Goal: Check status: Check status

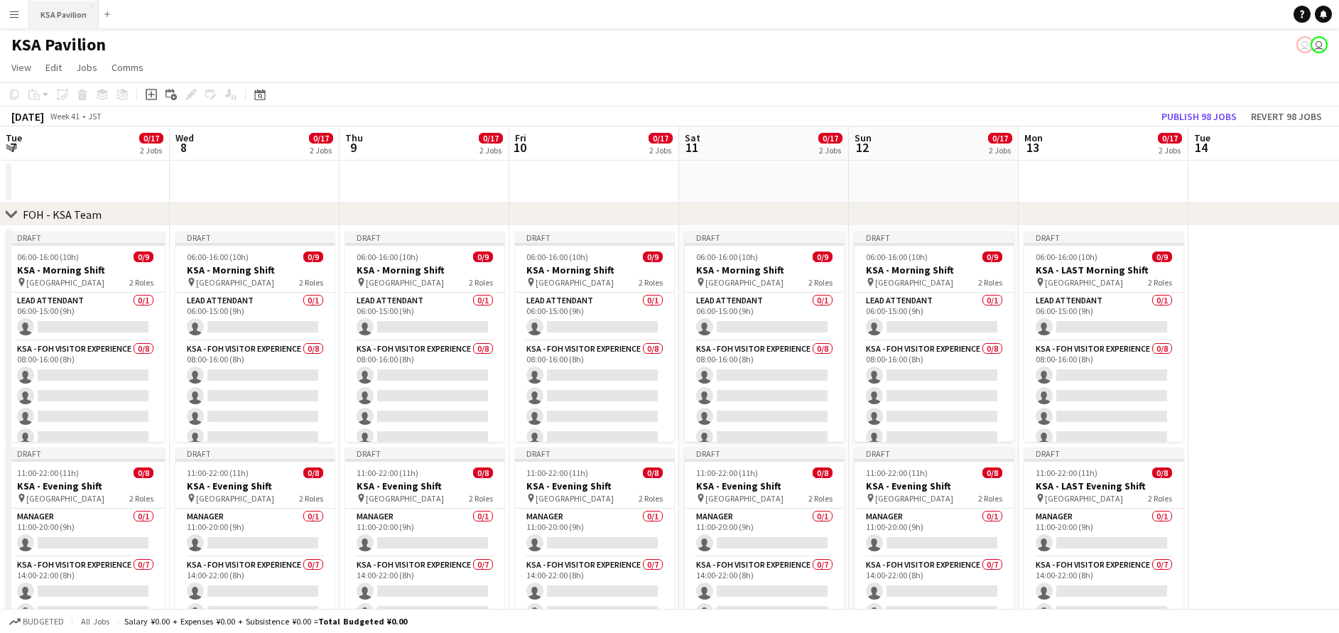
scroll to position [0, 292]
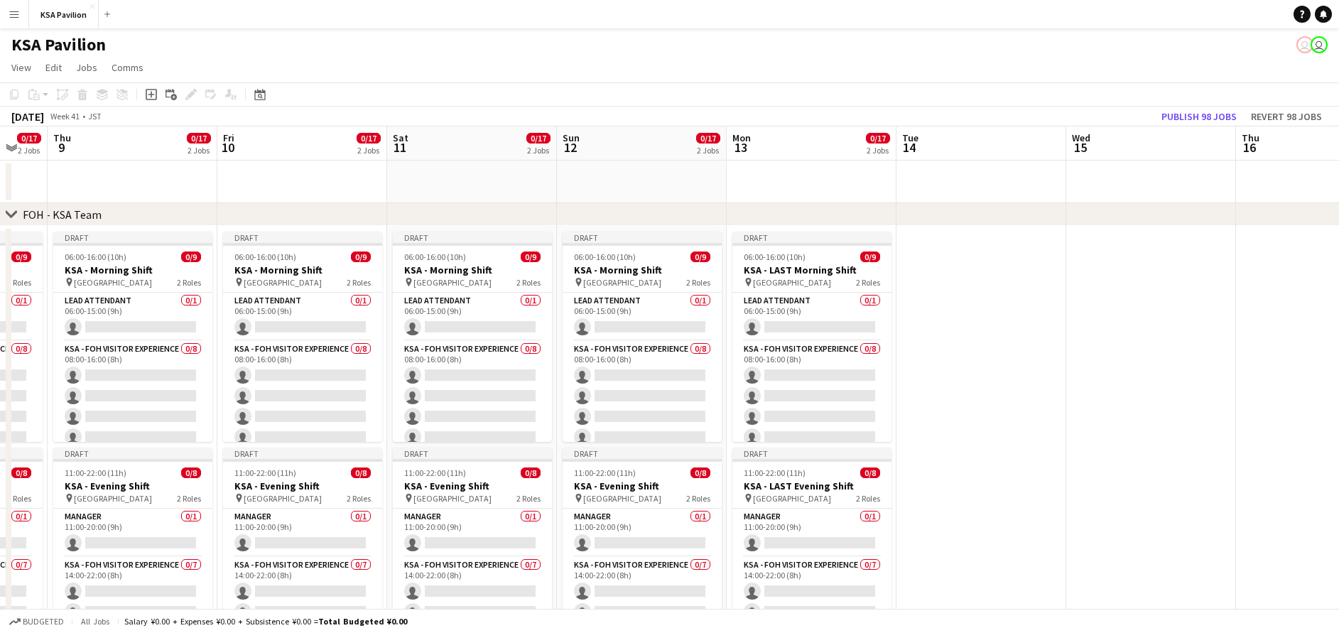
click at [20, 14] on button "Menu" at bounding box center [14, 14] width 28 height 28
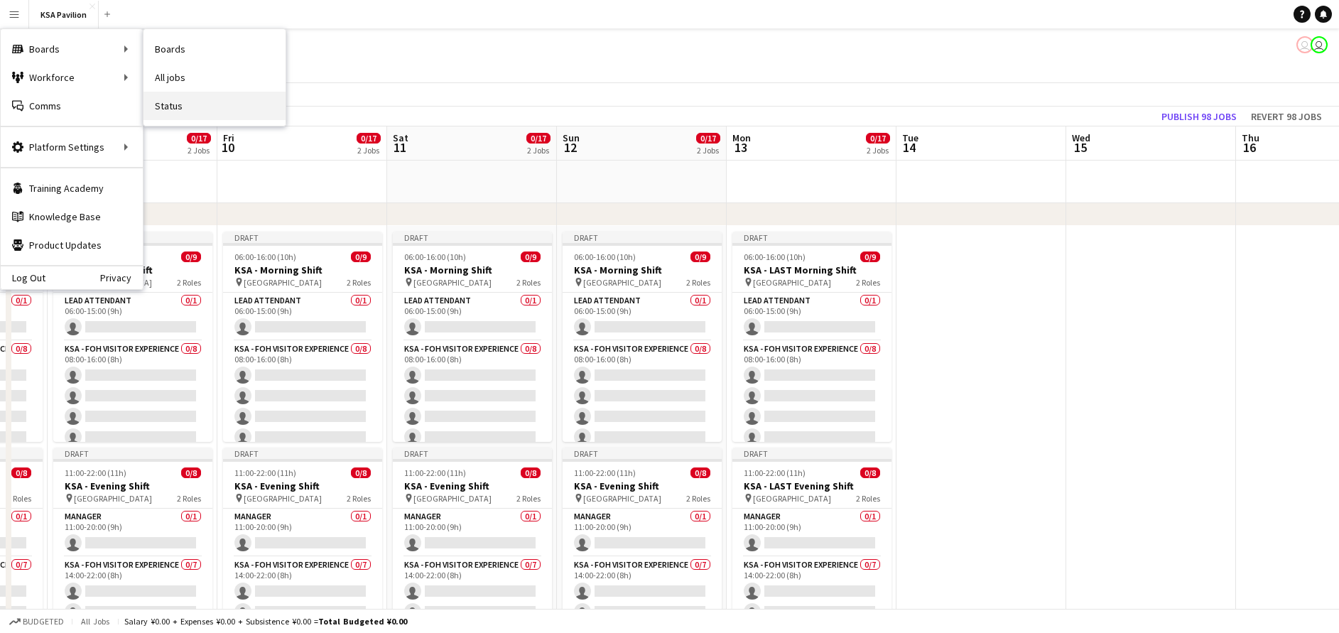
click at [190, 107] on link "Status" at bounding box center [215, 106] width 142 height 28
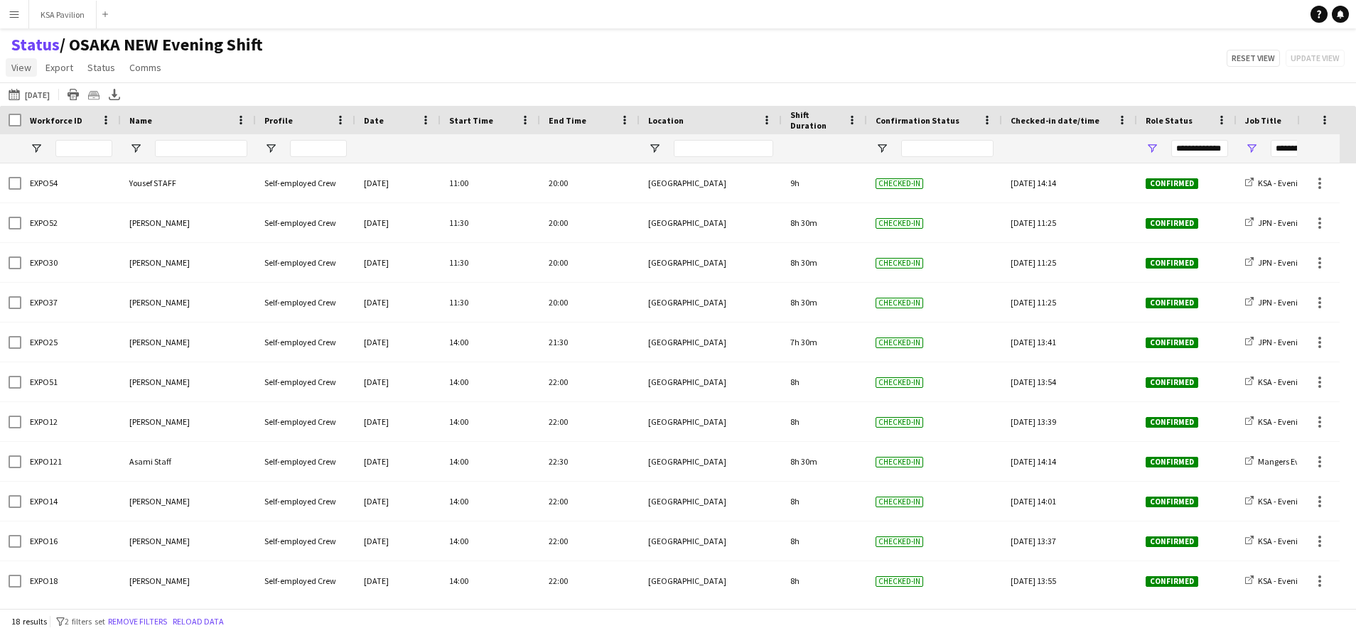
click at [23, 68] on span "View" at bounding box center [21, 67] width 20 height 13
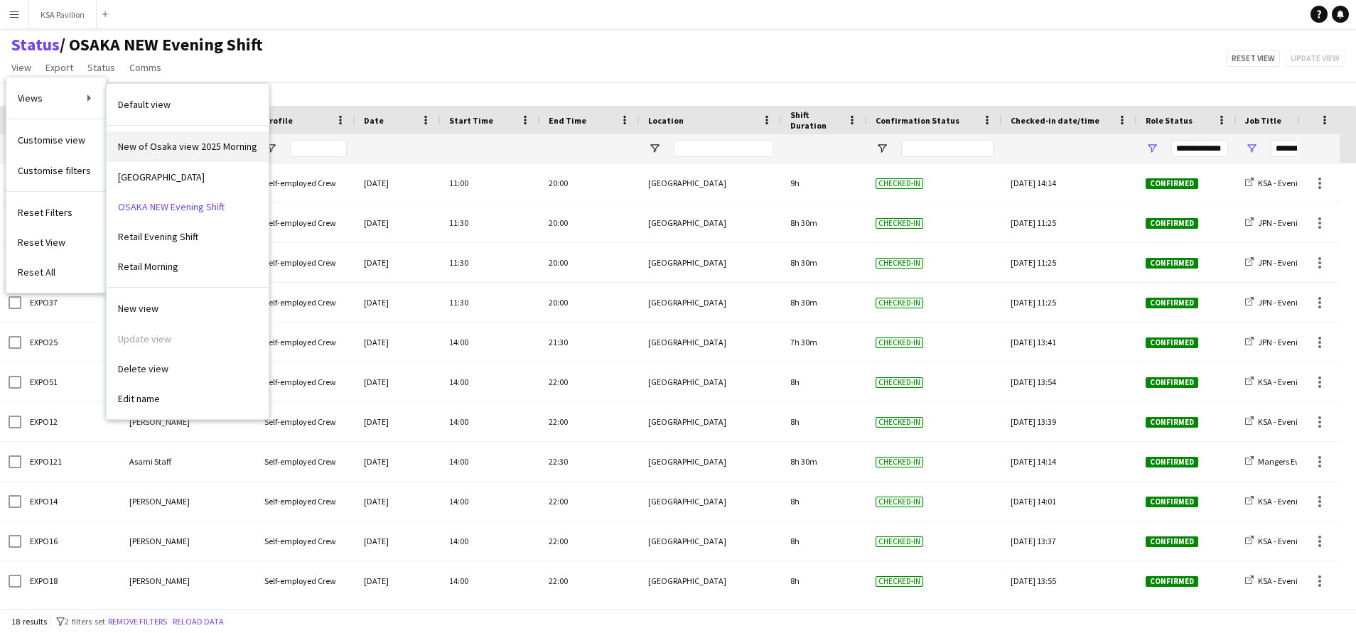
click at [131, 136] on link "New of Osaka view 2025 Morning" at bounding box center [188, 146] width 162 height 30
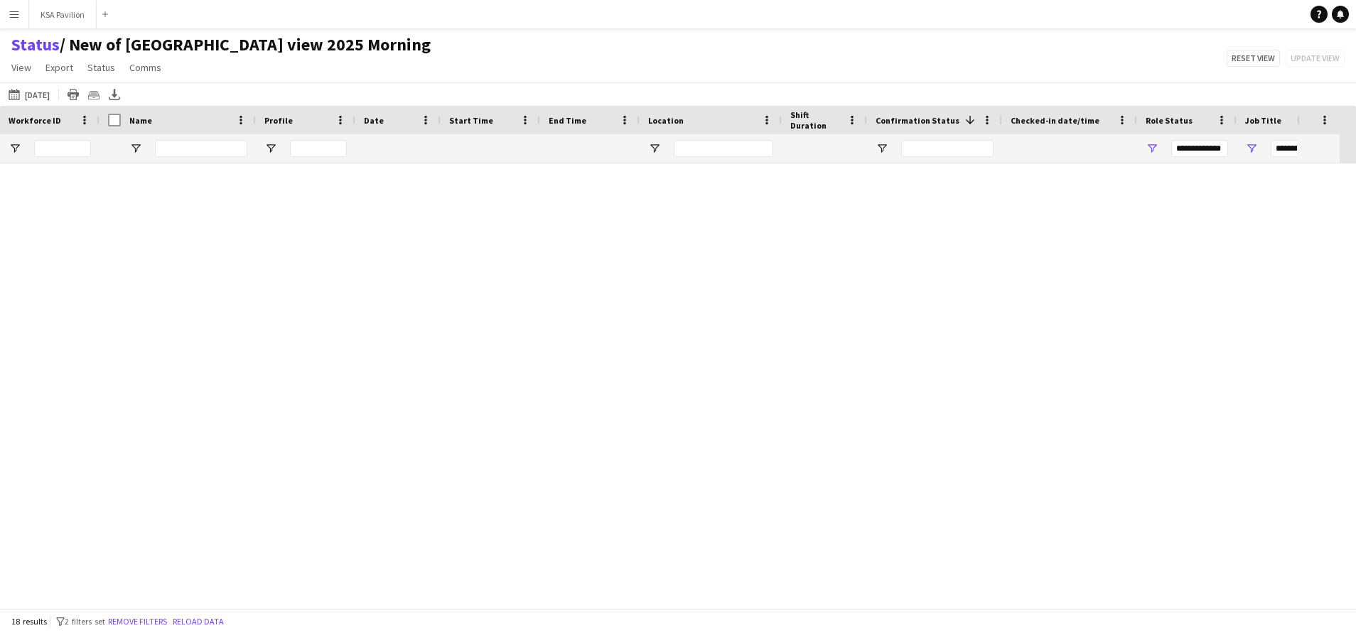
type input "**********"
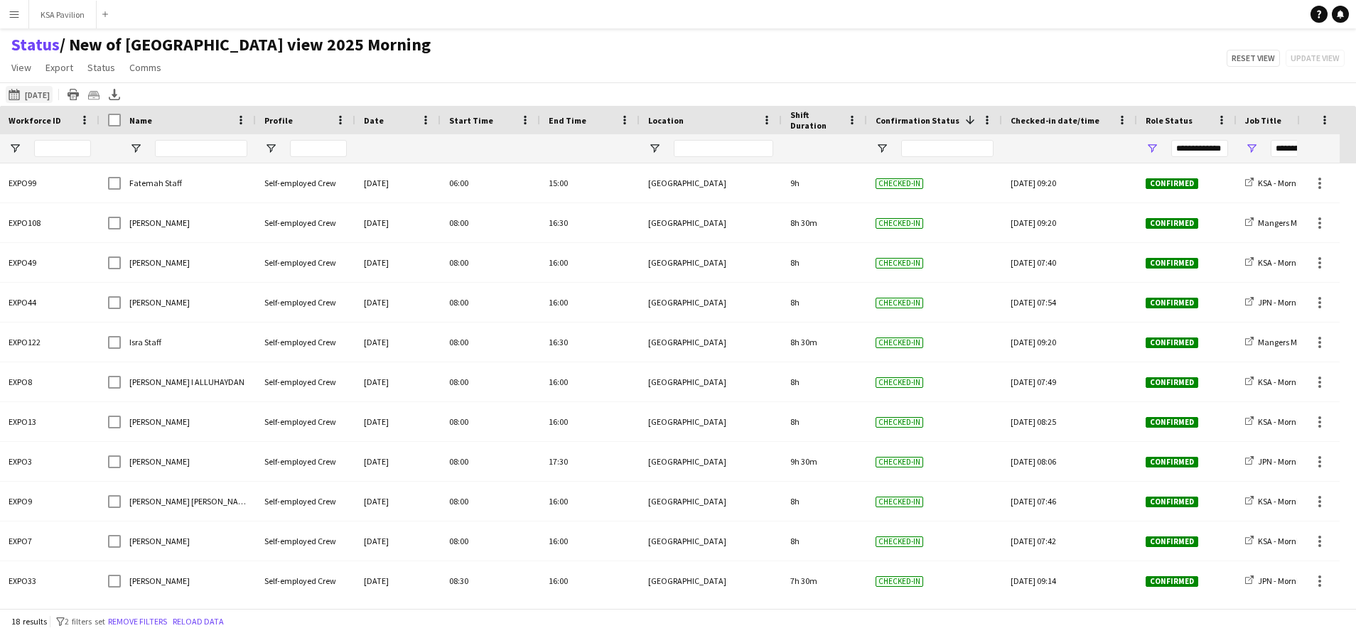
click at [20, 98] on app-icon "This Week" at bounding box center [17, 94] width 16 height 11
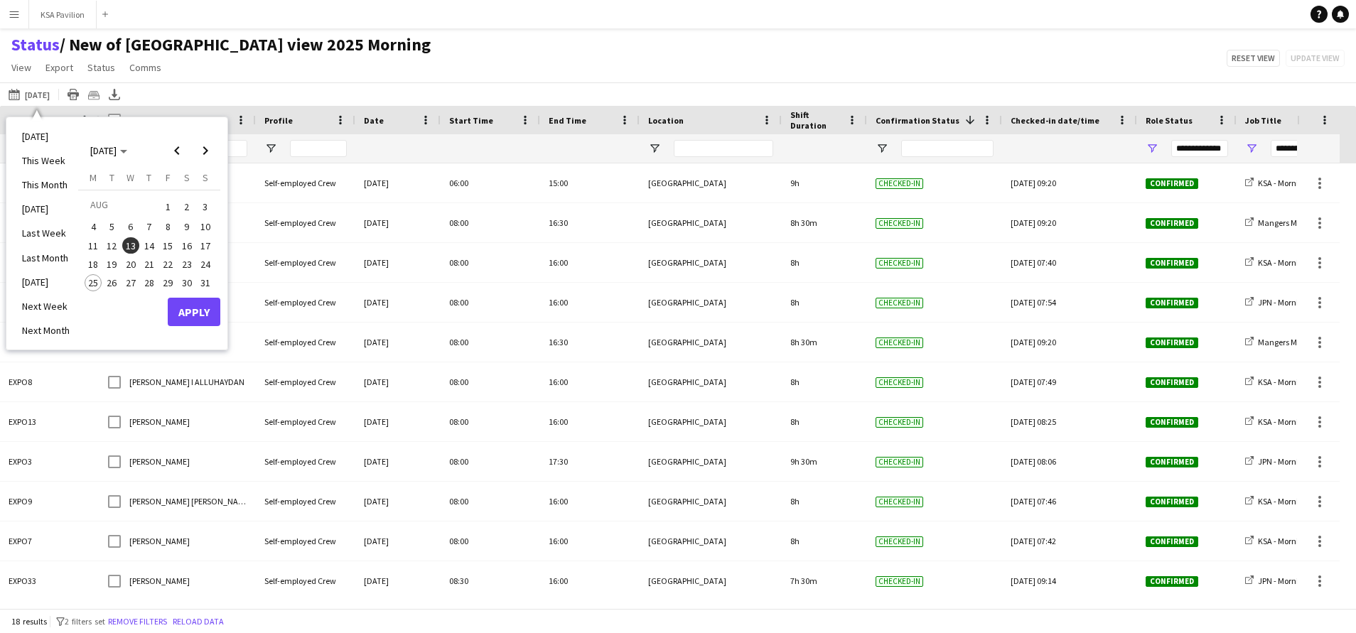
click at [96, 281] on span "25" at bounding box center [93, 282] width 17 height 17
click at [212, 306] on button "Apply" at bounding box center [194, 312] width 53 height 28
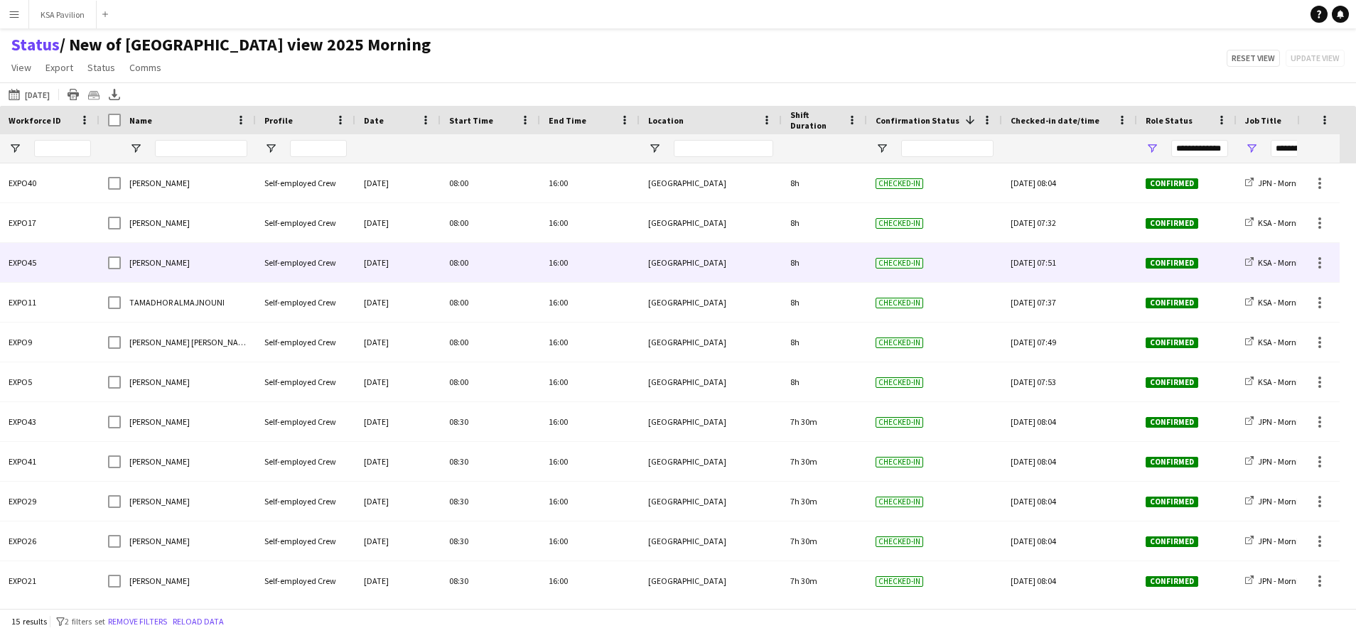
scroll to position [168, 0]
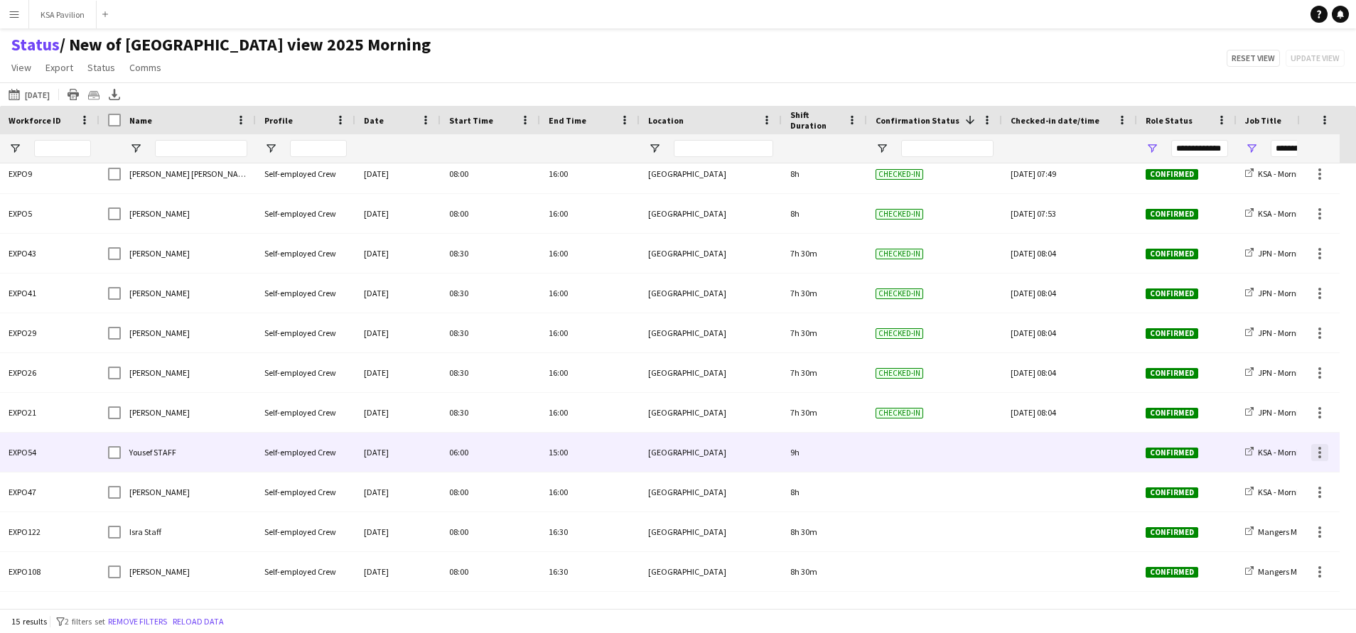
click at [1321, 450] on div at bounding box center [1319, 452] width 17 height 17
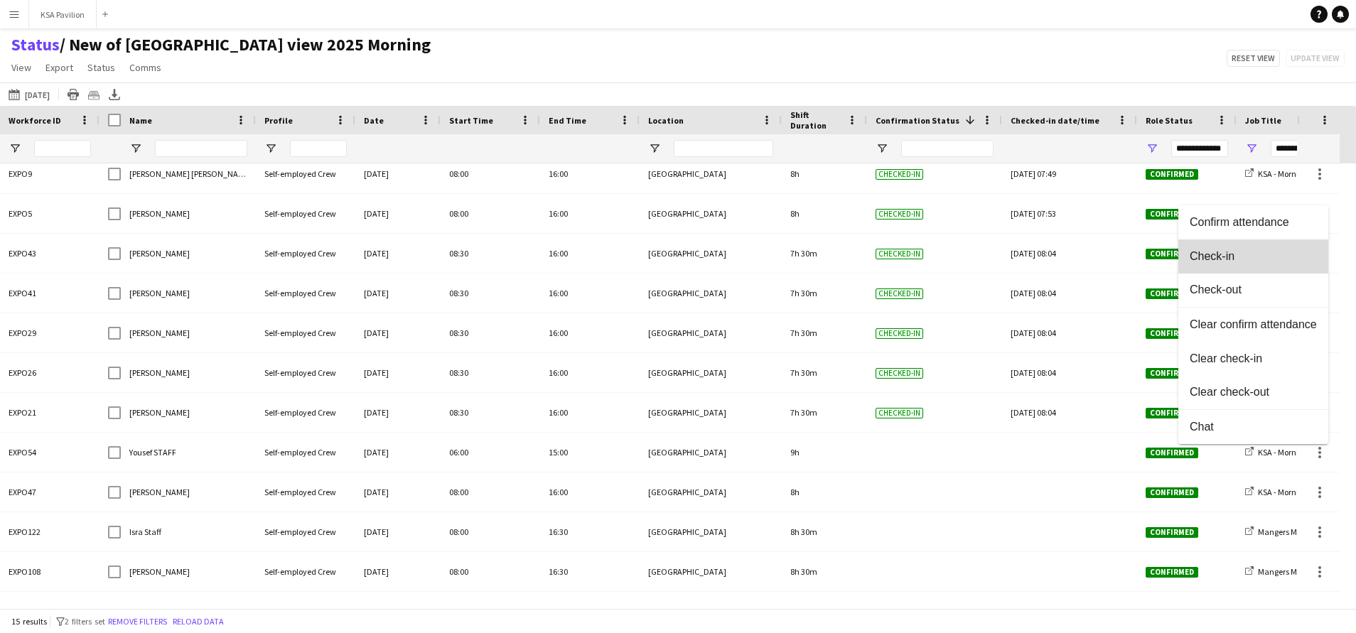
click at [1248, 266] on button "Check-in" at bounding box center [1253, 256] width 150 height 34
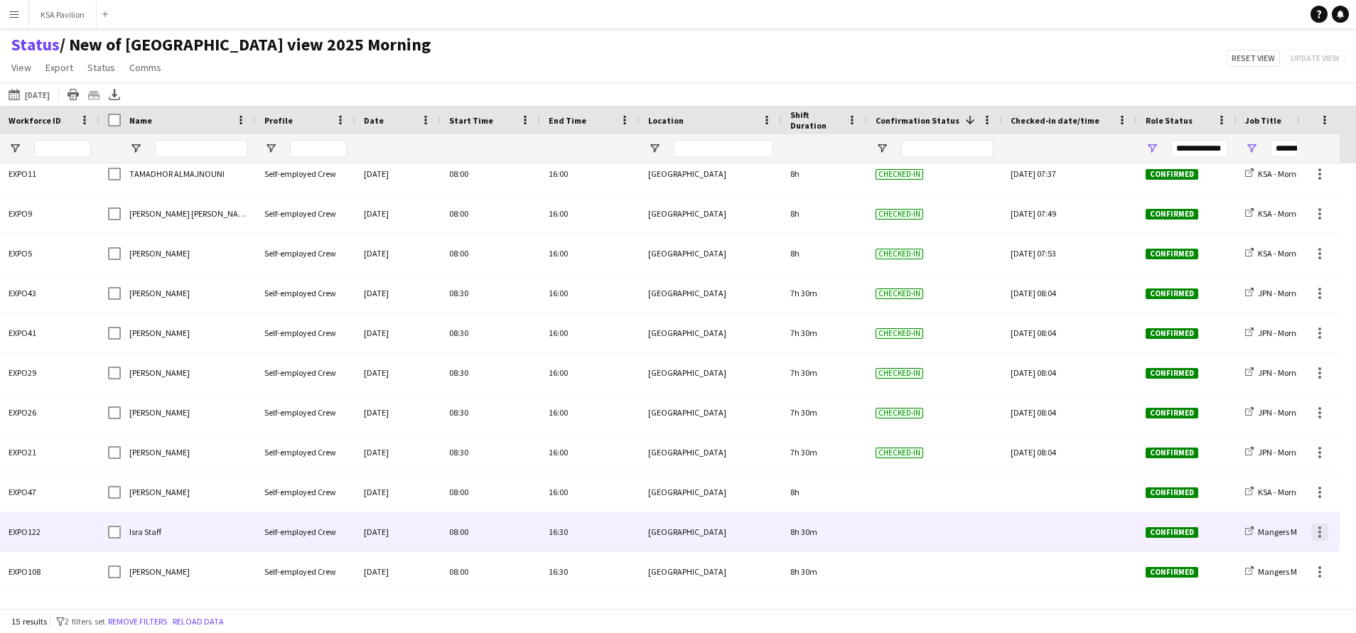
click at [1322, 534] on div at bounding box center [1319, 532] width 17 height 17
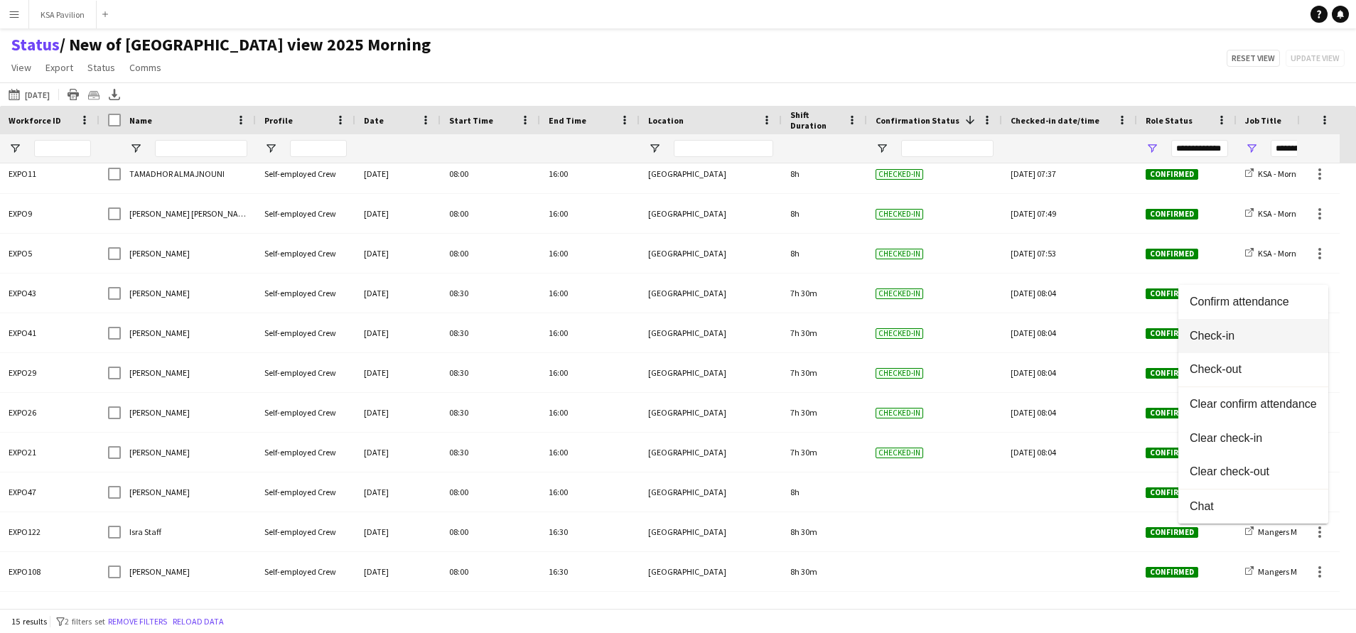
click at [1228, 341] on span "Check-in" at bounding box center [1252, 336] width 127 height 13
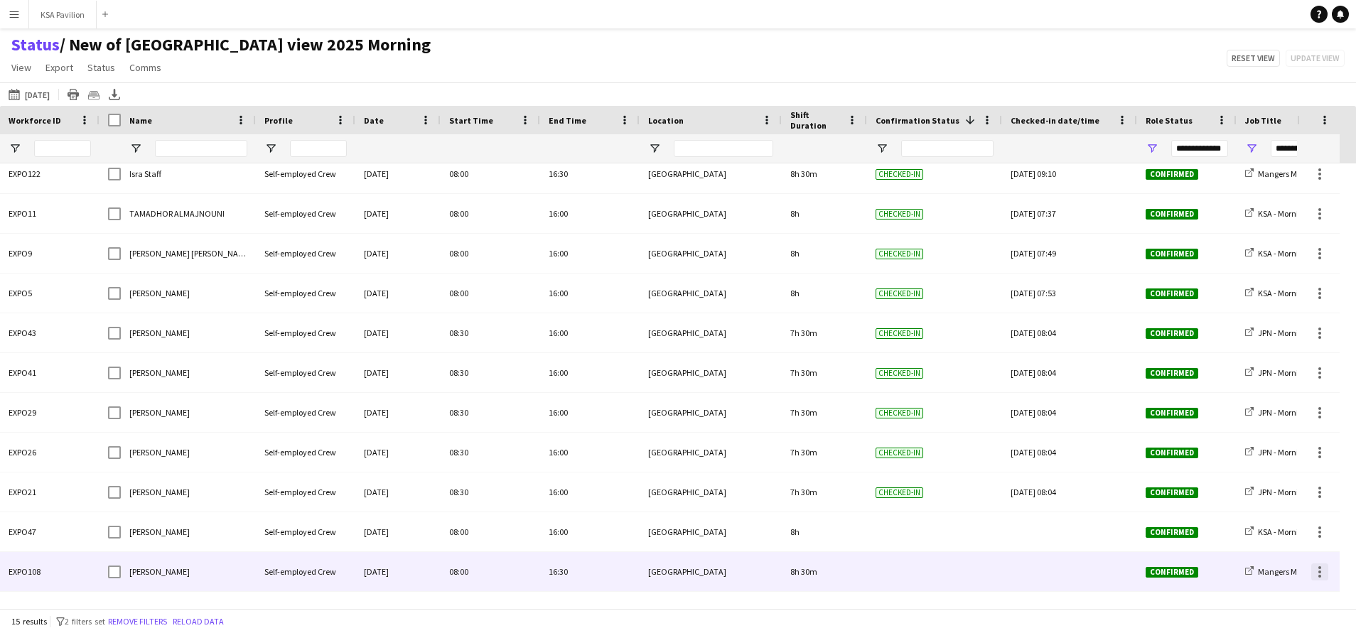
click at [1320, 570] on div at bounding box center [1319, 571] width 17 height 17
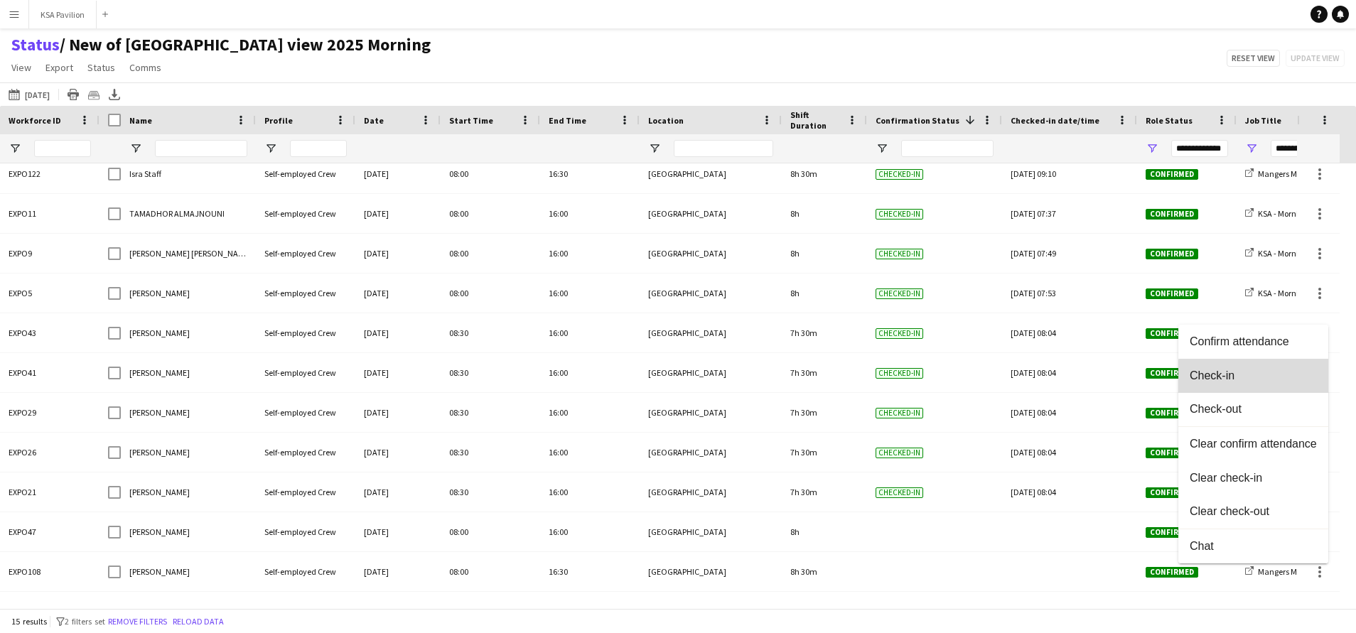
click at [1258, 379] on span "Check-in" at bounding box center [1252, 375] width 127 height 13
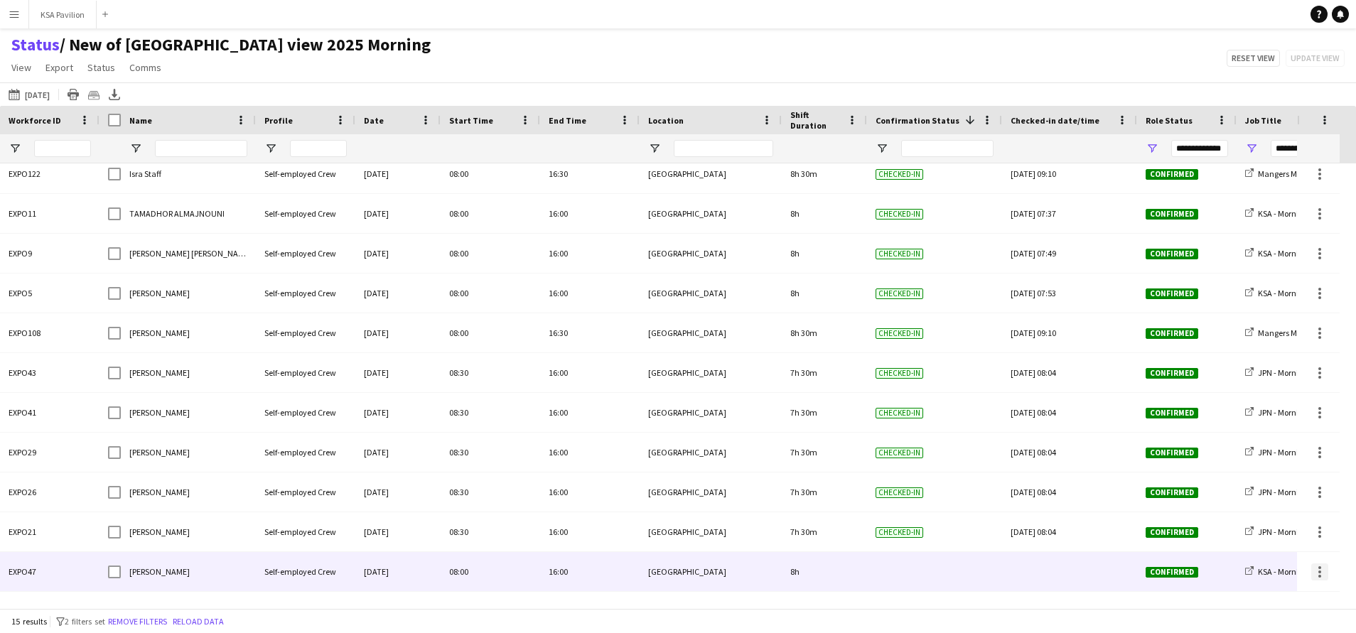
click at [1324, 565] on div at bounding box center [1319, 571] width 17 height 17
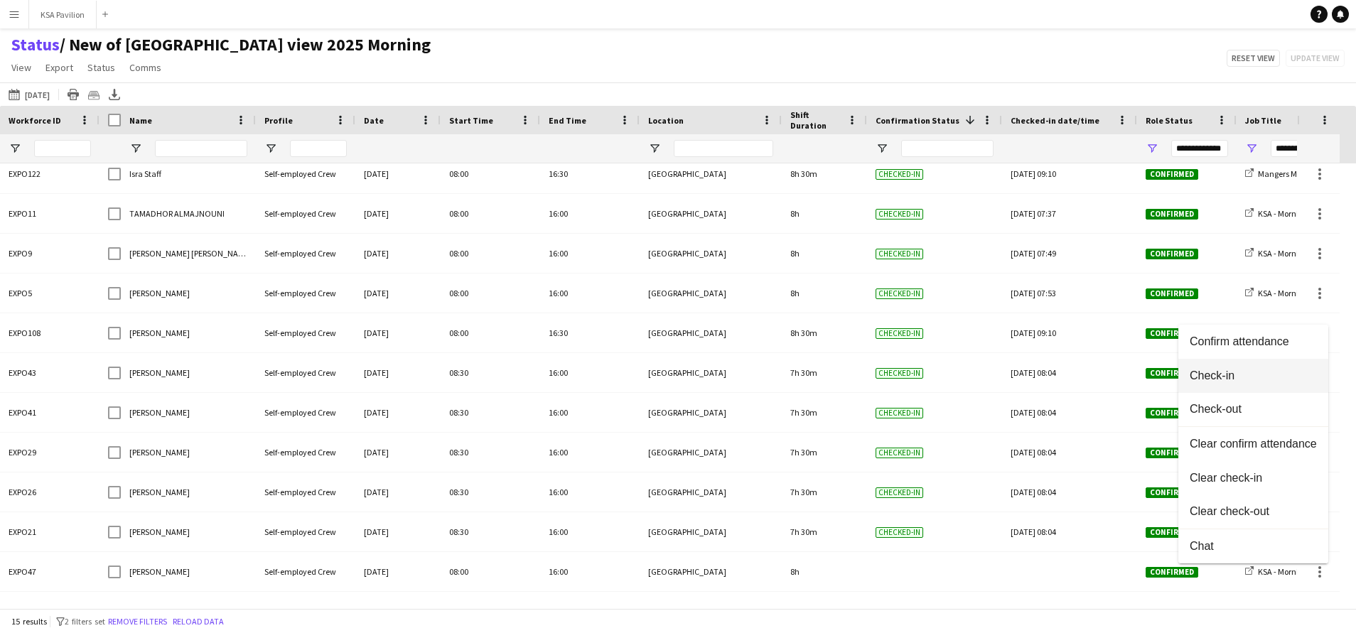
click at [1253, 379] on span "Check-in" at bounding box center [1252, 375] width 127 height 13
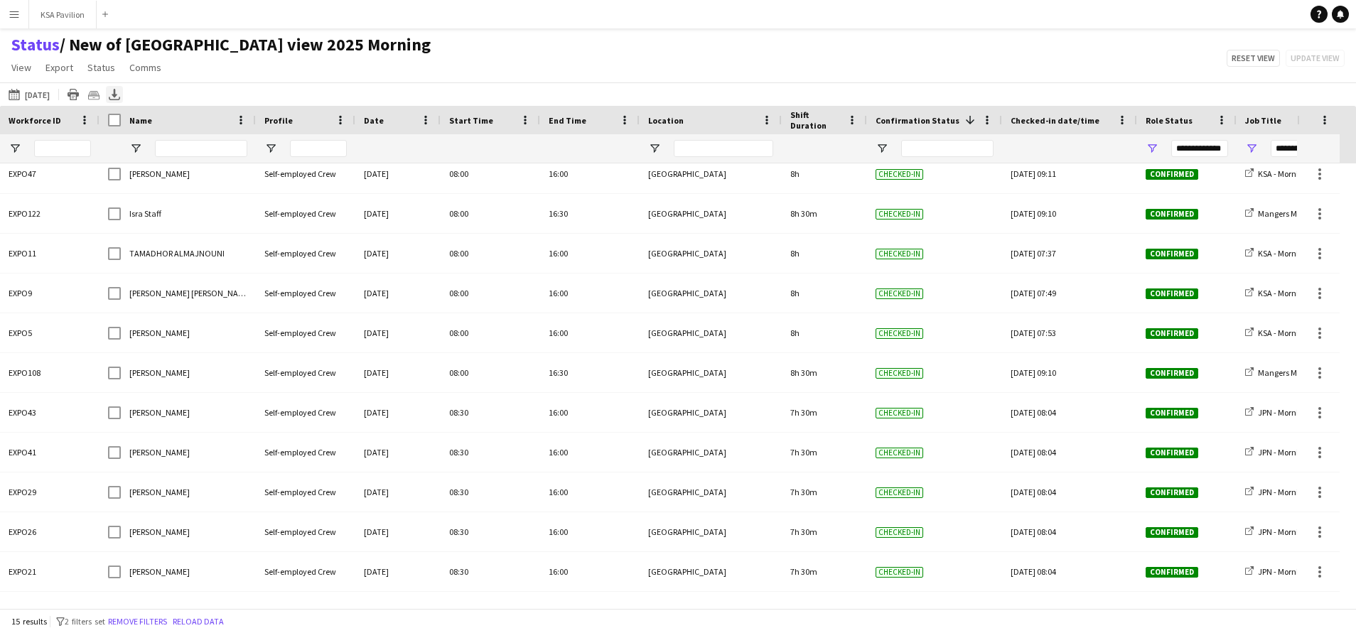
click at [112, 99] on icon at bounding box center [114, 99] width 11 height 4
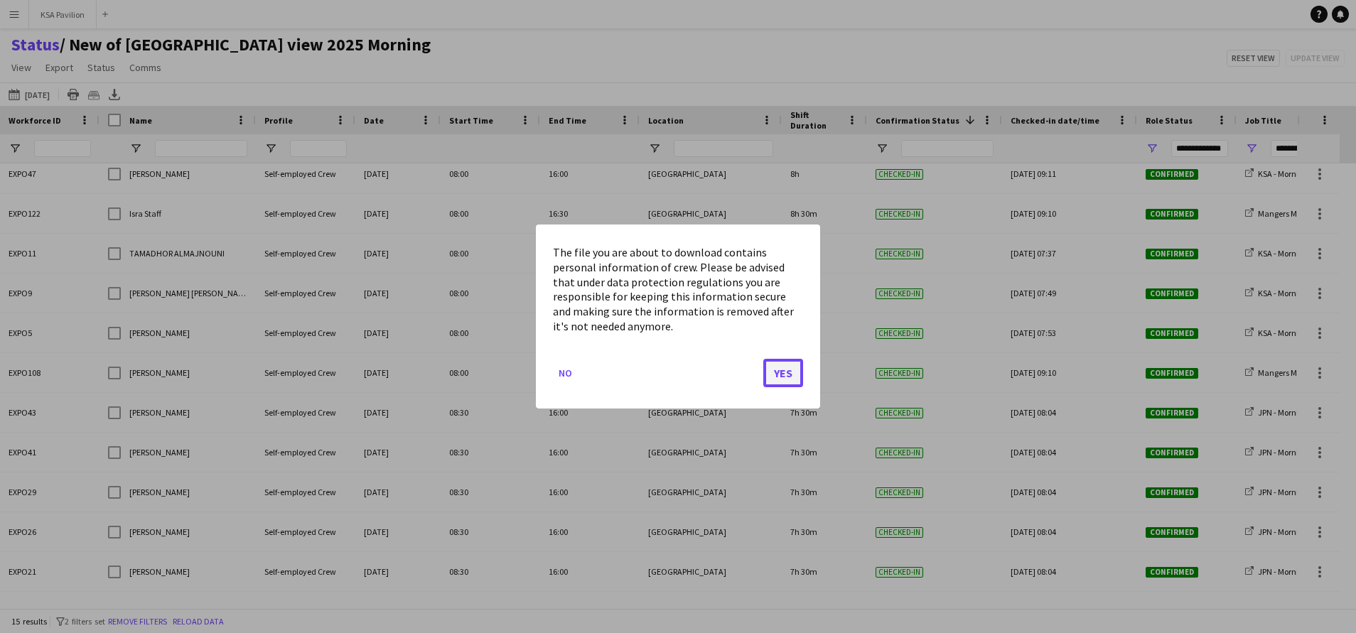
click at [769, 379] on button "Yes" at bounding box center [783, 373] width 40 height 28
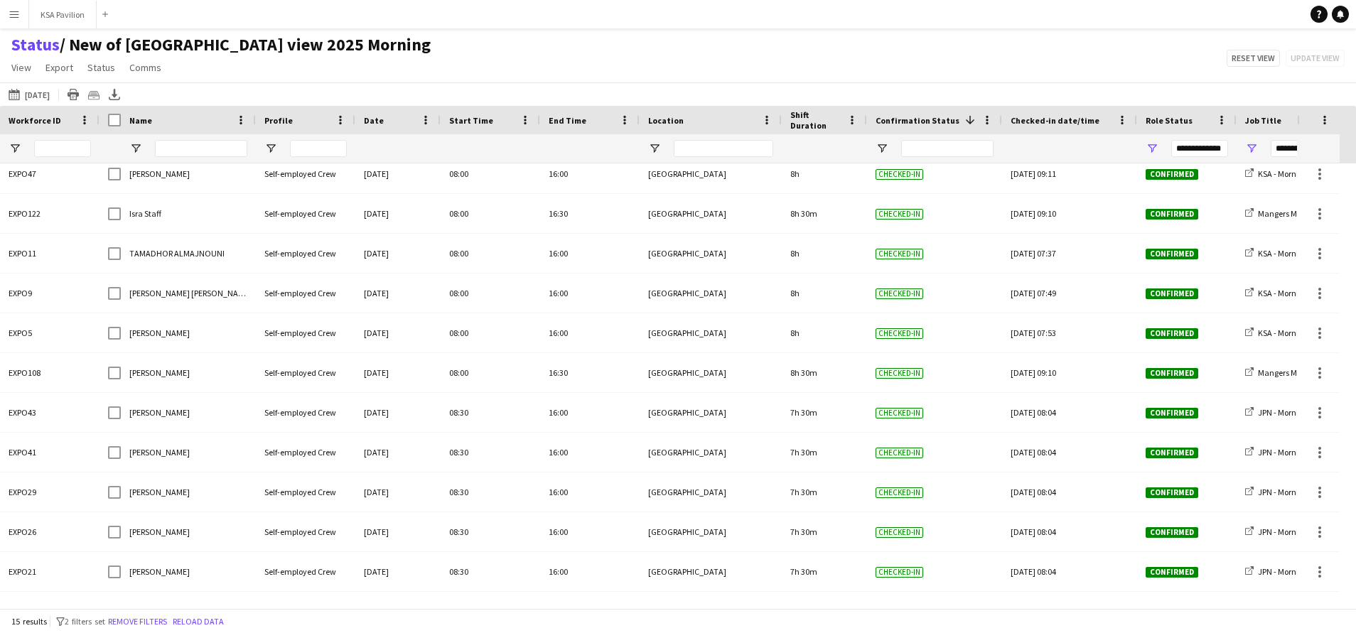
click at [671, 51] on div "Status / New of [GEOGRAPHIC_DATA] view 2025 Morning View Views Default view New…" at bounding box center [678, 58] width 1356 height 48
click at [22, 70] on span "View" at bounding box center [21, 67] width 20 height 13
click at [214, 63] on app-page-menu "View Views Default view New of [GEOGRAPHIC_DATA] view 2025 Morning OSAKA [GEOGR…" at bounding box center [221, 68] width 442 height 27
click at [109, 92] on icon "Export XLSX" at bounding box center [114, 94] width 11 height 11
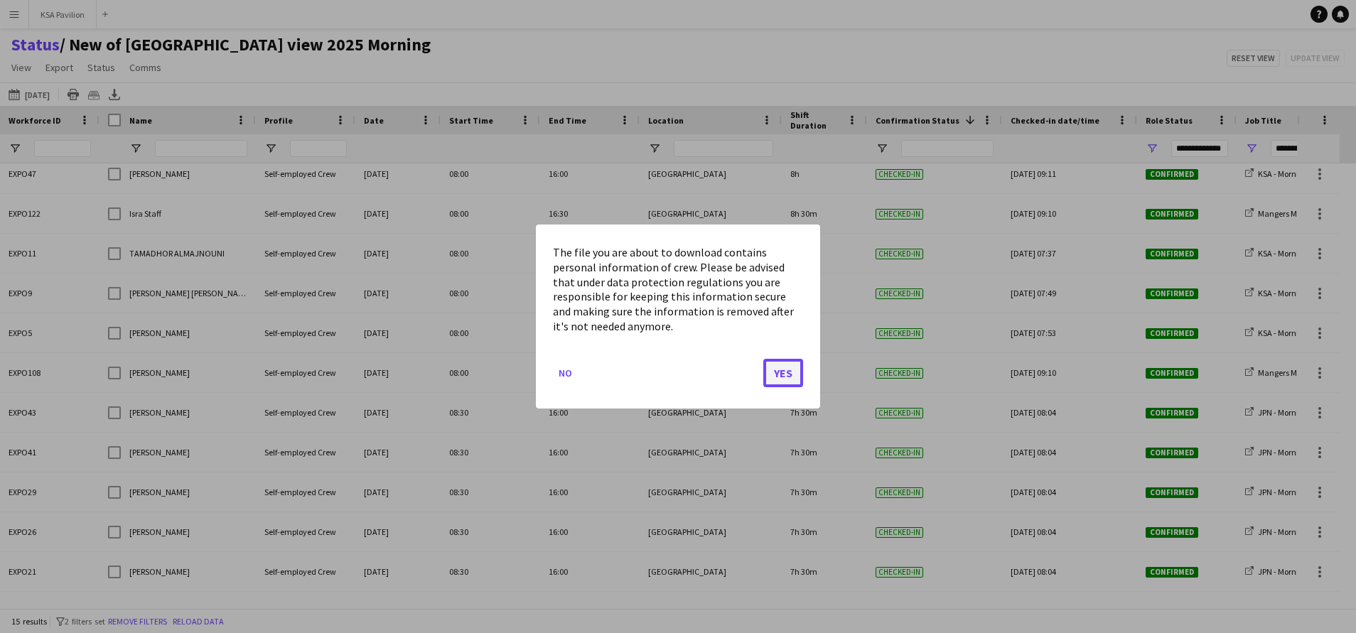
click at [781, 377] on button "Yes" at bounding box center [783, 373] width 40 height 28
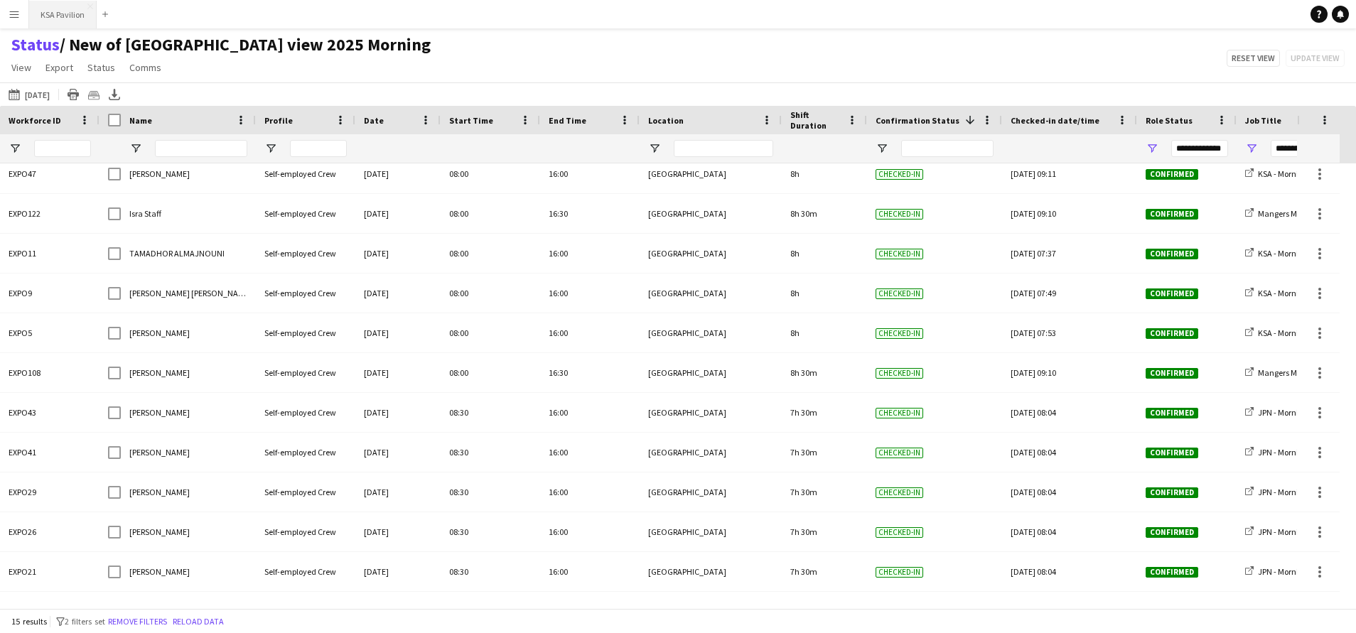
click at [52, 18] on button "KSA Pavilion Close" at bounding box center [62, 15] width 67 height 28
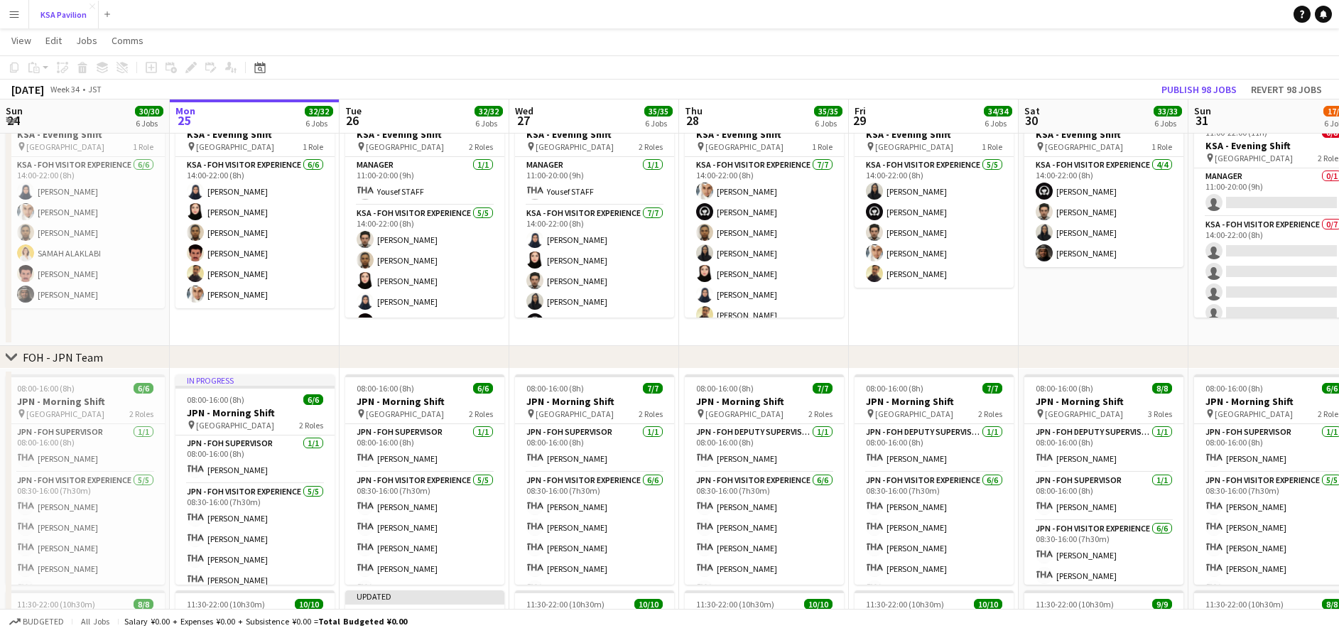
scroll to position [340, 0]
